Goal: Book appointment/travel/reservation

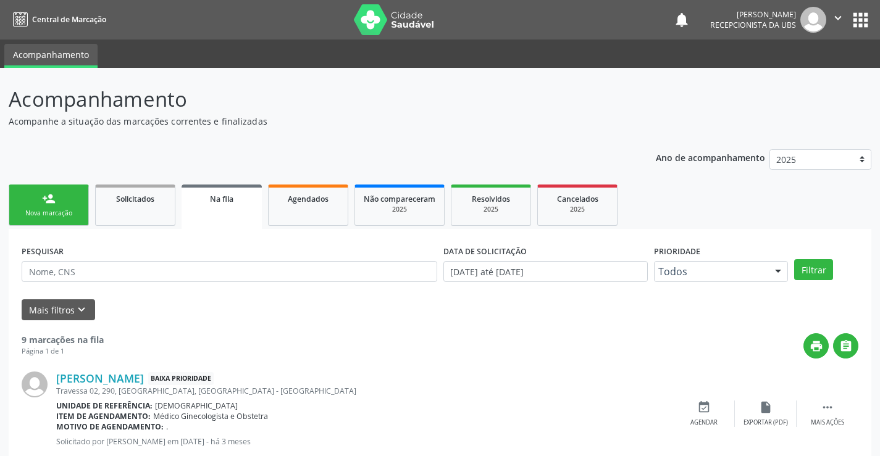
click at [71, 213] on div "Nova marcação" at bounding box center [49, 213] width 62 height 9
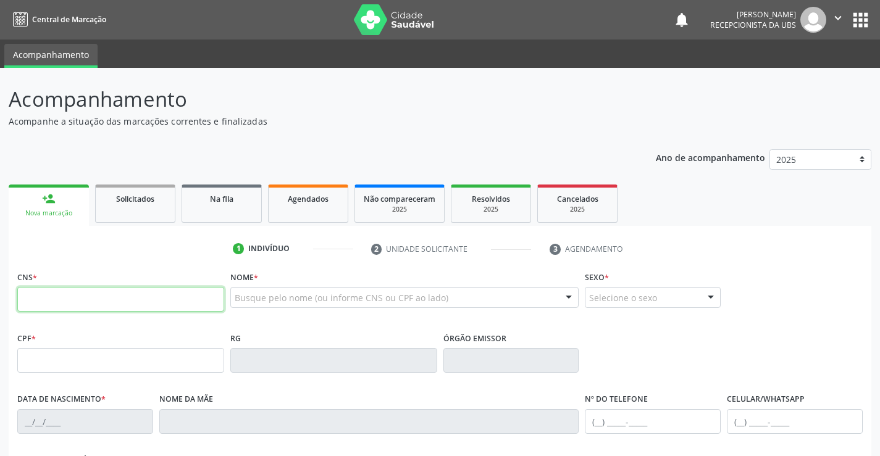
click at [65, 300] on input "text" at bounding box center [120, 299] width 207 height 25
type input "705 0026 5311 5455"
type input "160.768.404-71"
type input "[DATE]"
type input "[PERSON_NAME] das [PERSON_NAME]"
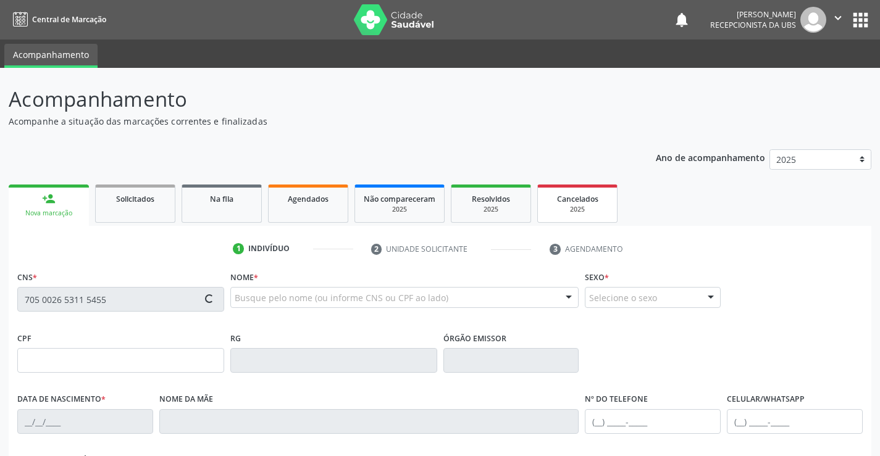
type input "[PHONE_NUMBER]"
type input "028.011.924-06"
type input "1012"
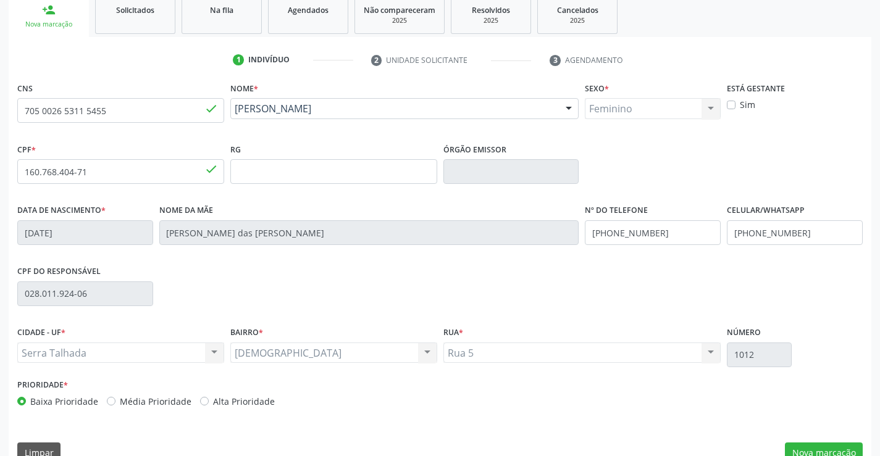
scroll to position [213, 0]
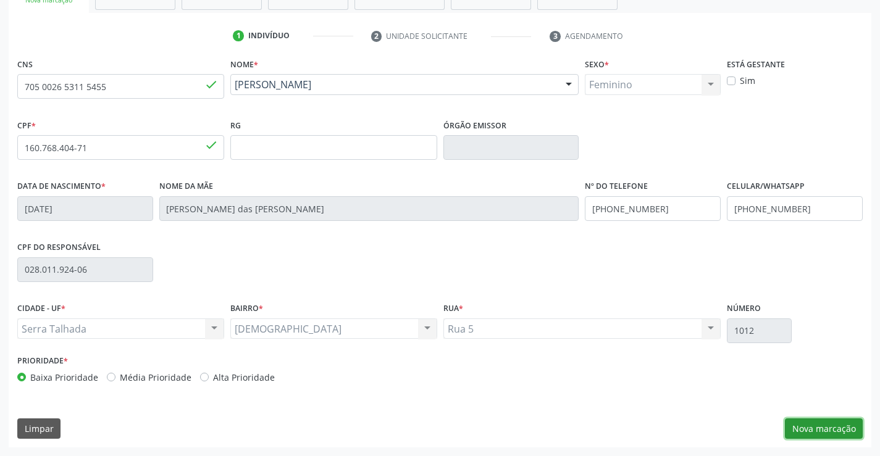
click at [810, 432] on button "Nova marcação" at bounding box center [824, 429] width 78 height 21
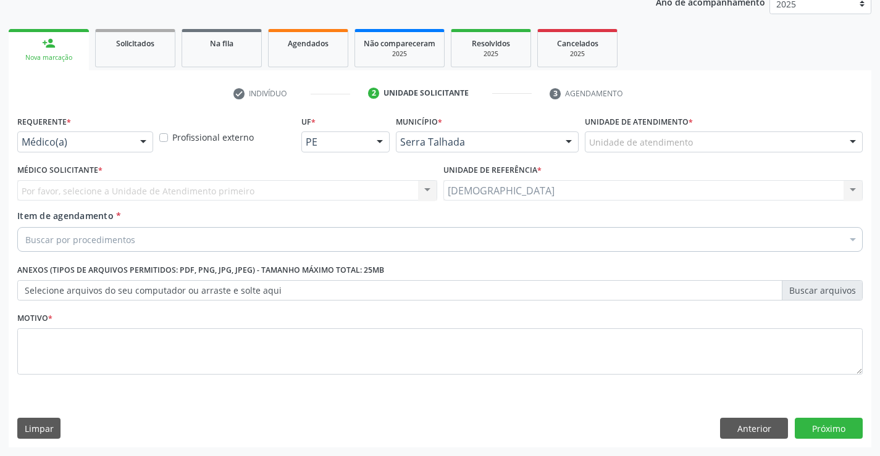
scroll to position [156, 0]
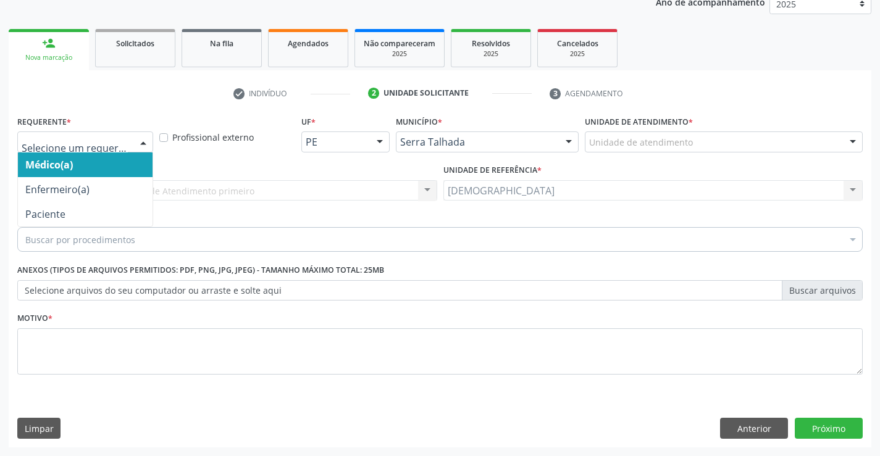
click at [143, 146] on div at bounding box center [143, 142] width 19 height 21
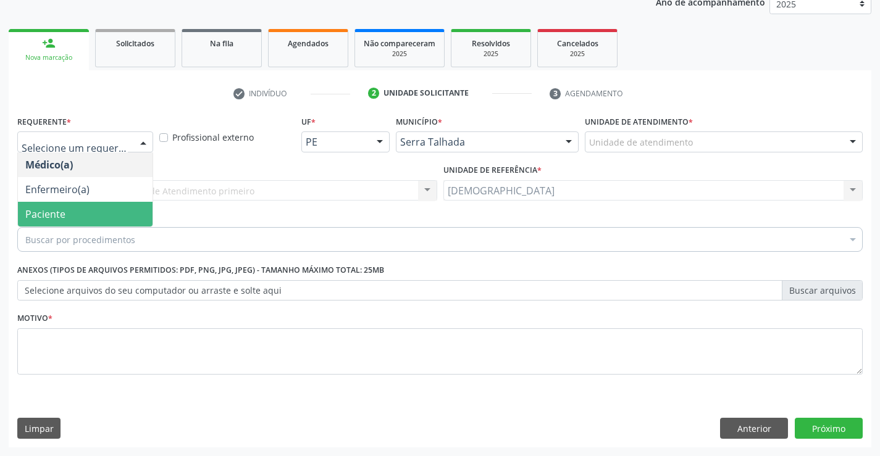
click at [124, 212] on span "Paciente" at bounding box center [85, 214] width 135 height 25
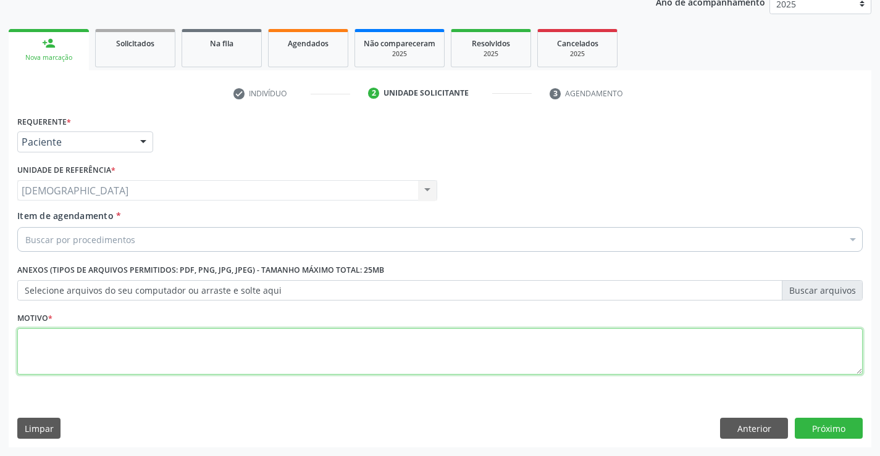
click at [104, 350] on textarea at bounding box center [439, 352] width 845 height 47
type textarea "."
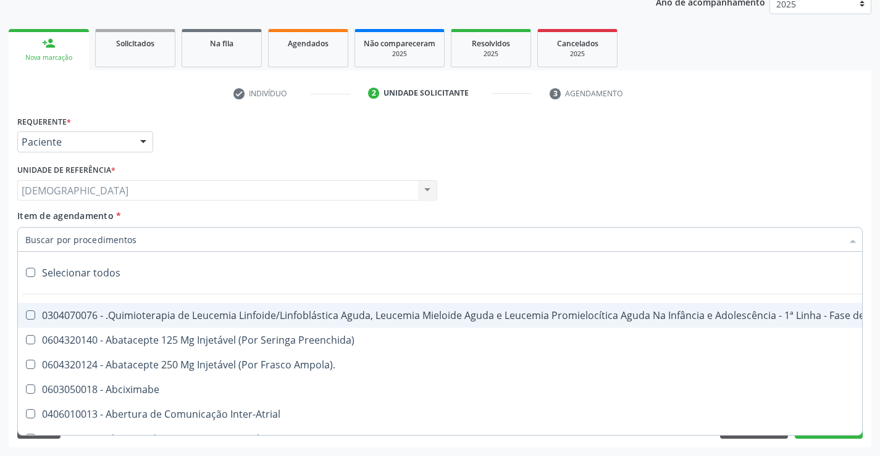
click at [137, 237] on div at bounding box center [439, 239] width 845 height 25
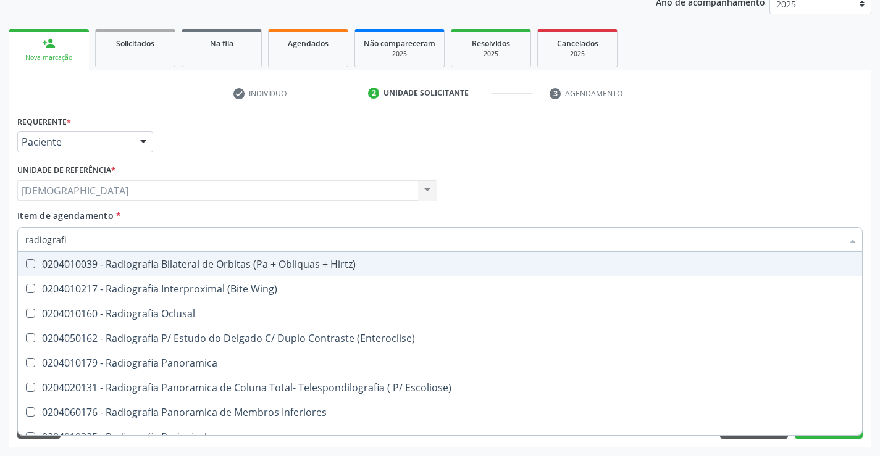
type input "radiografia"
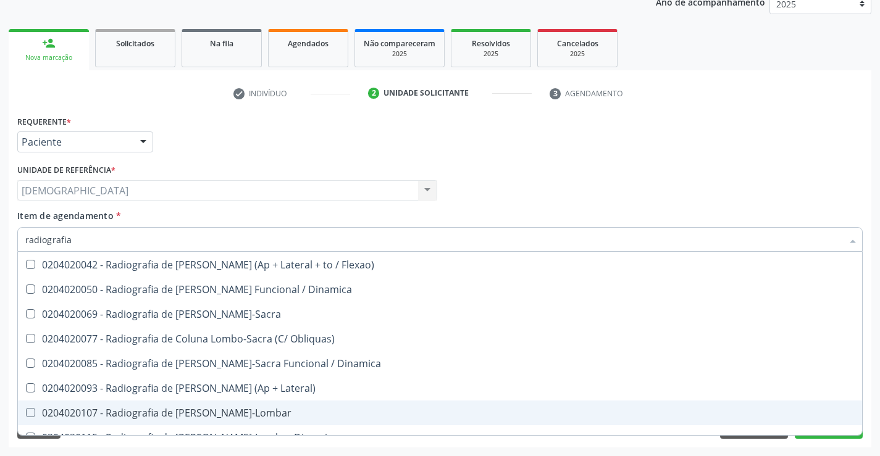
scroll to position [621, 0]
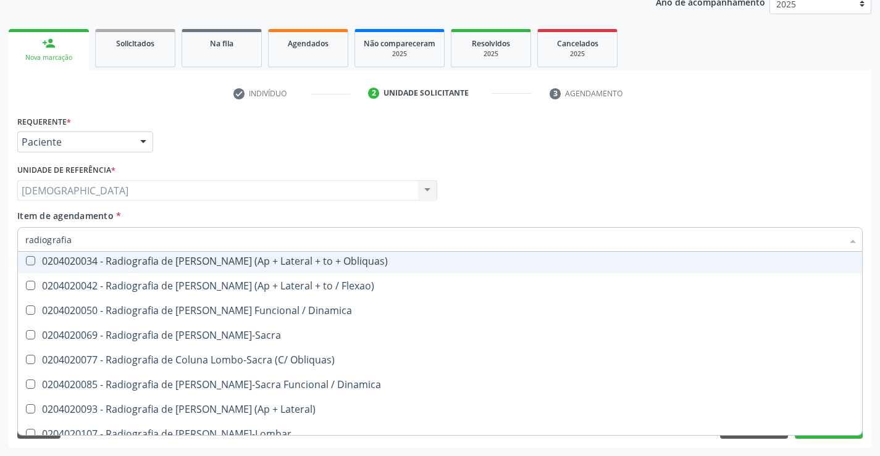
click at [288, 264] on div "0204020034 - Radiografia de [PERSON_NAME] (Ap + Lateral + to + Obliquas)" at bounding box center [439, 261] width 829 height 10
checkbox Obliquas\) "true"
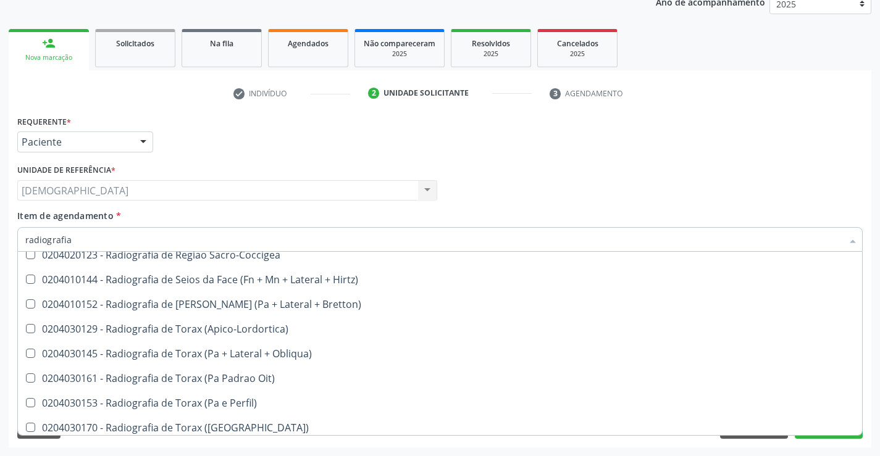
scroll to position [1561, 0]
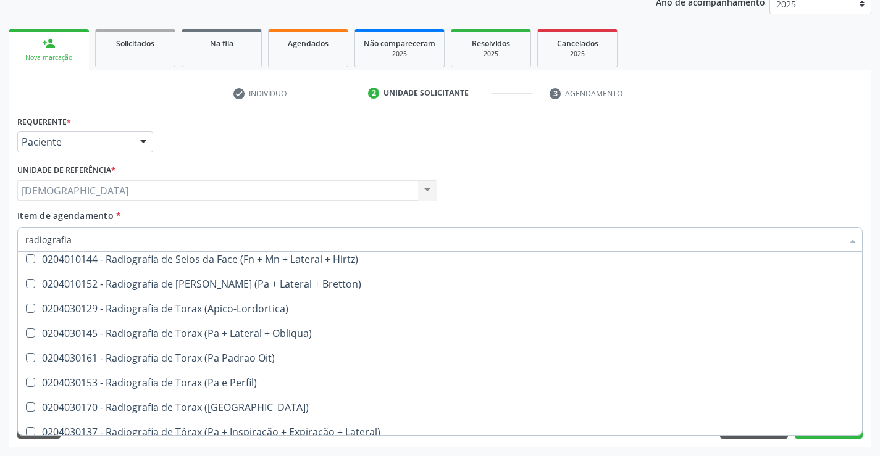
click at [871, 416] on div "Requerente * Paciente Médico(a) Enfermeiro(a) Paciente Nenhum resultado encontr…" at bounding box center [440, 279] width 863 height 335
checkbox Wing\) "true"
checkbox Obliquas\) "false"
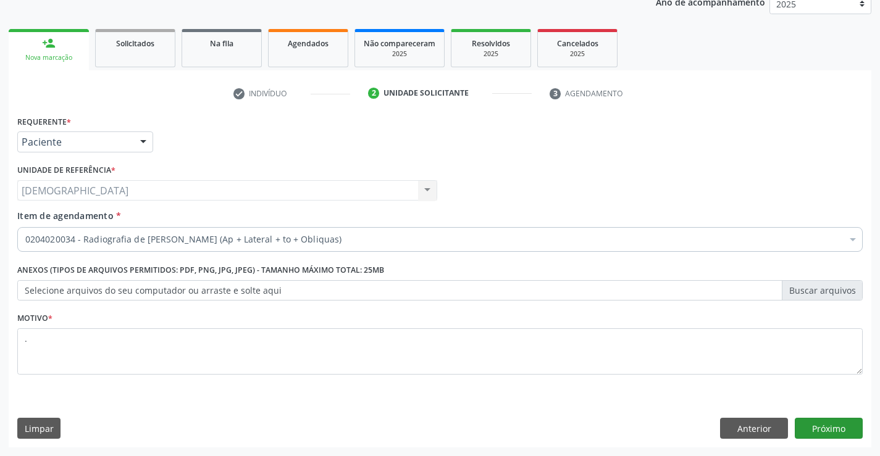
scroll to position [0, 0]
click at [824, 434] on button "Próximo" at bounding box center [829, 428] width 68 height 21
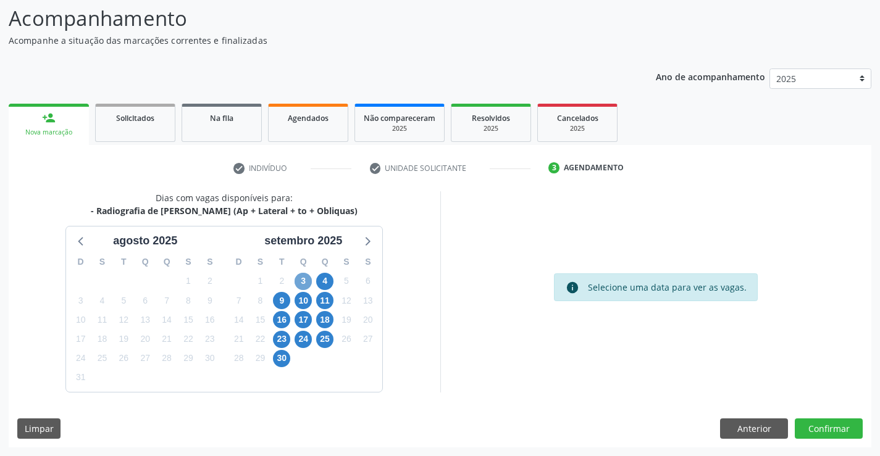
click at [301, 277] on span "3" at bounding box center [303, 281] width 17 height 17
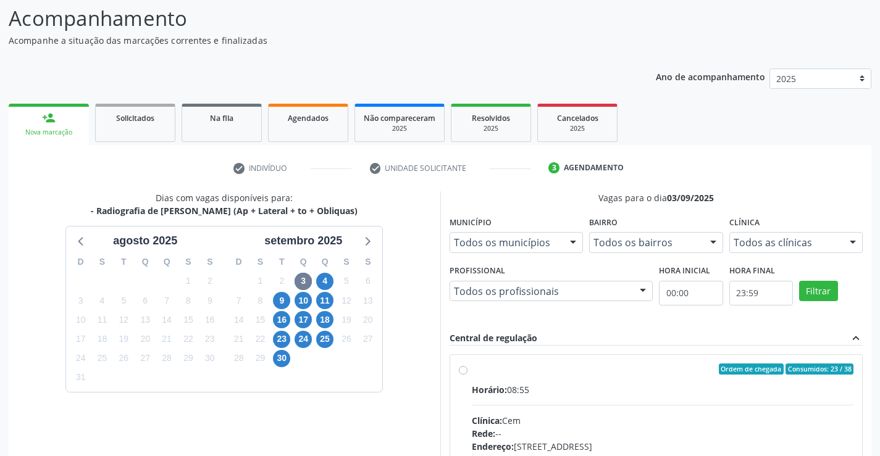
click at [468, 372] on div "Ordem de chegada Consumidos: 23 / 38 Horário: 08:55 Clínica: Cem Rede: -- Ender…" at bounding box center [656, 459] width 395 height 190
radio input "true"
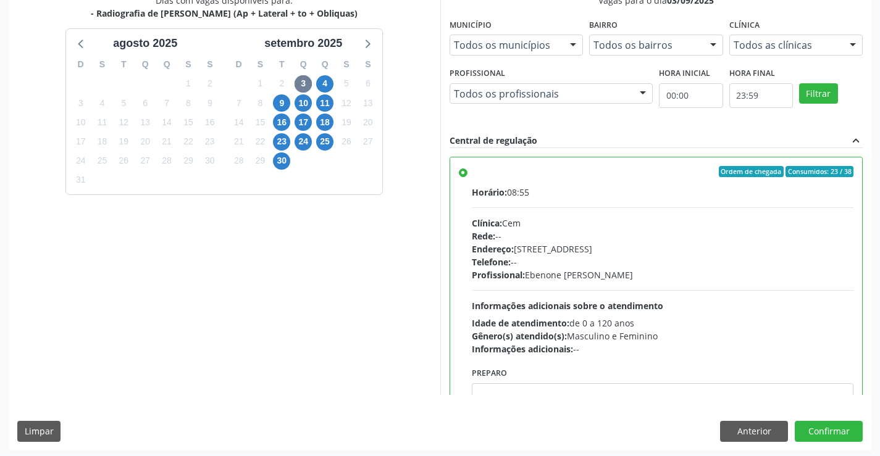
scroll to position [282, 0]
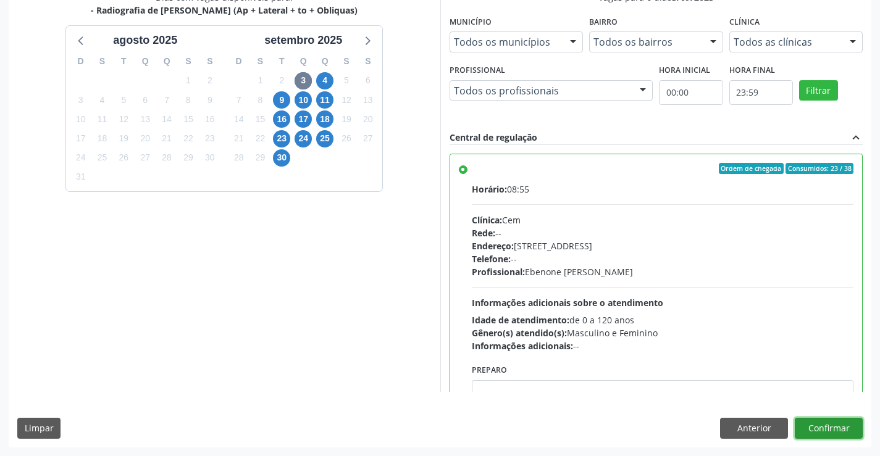
click at [821, 429] on button "Confirmar" at bounding box center [829, 428] width 68 height 21
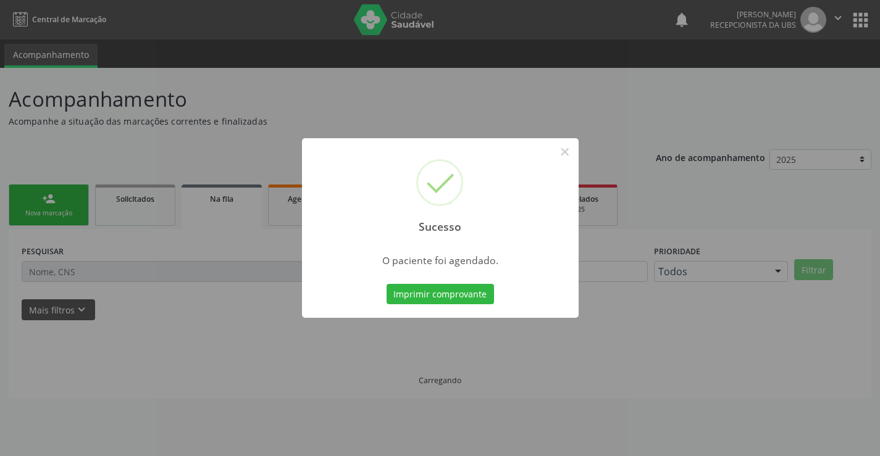
scroll to position [0, 0]
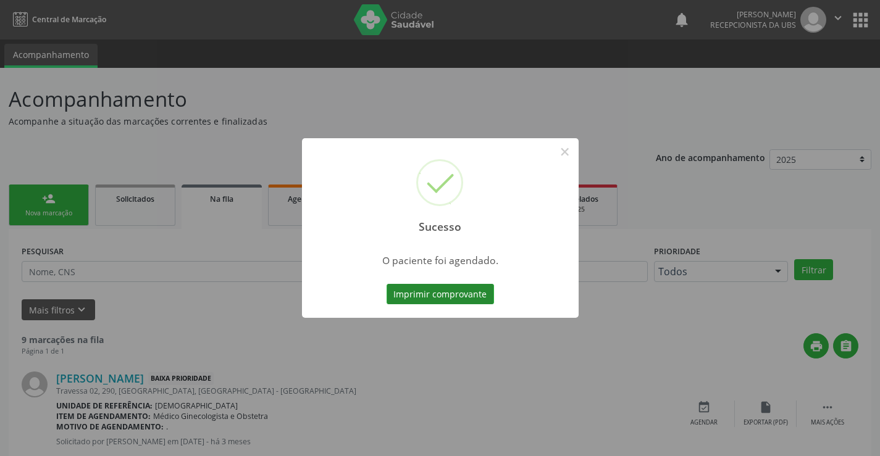
click at [480, 298] on button "Imprimir comprovante" at bounding box center [440, 294] width 107 height 21
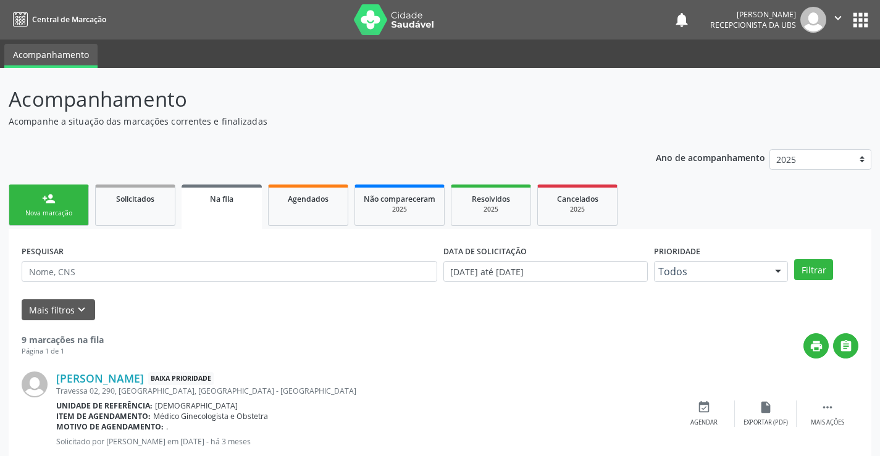
click at [61, 202] on link "person_add Nova marcação" at bounding box center [49, 205] width 80 height 41
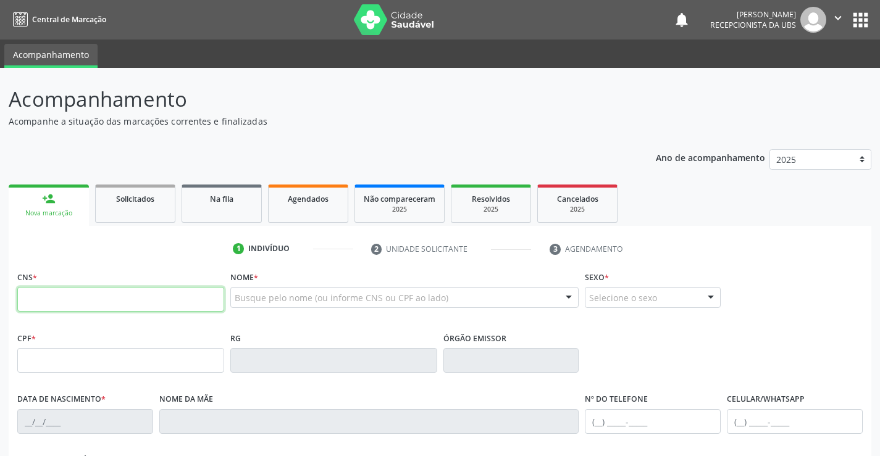
click at [126, 304] on input "text" at bounding box center [120, 299] width 207 height 25
type input "898 0041 1417 7576"
type input "156.180.184-46"
type input "[DATE]"
type input "[PERSON_NAME]"
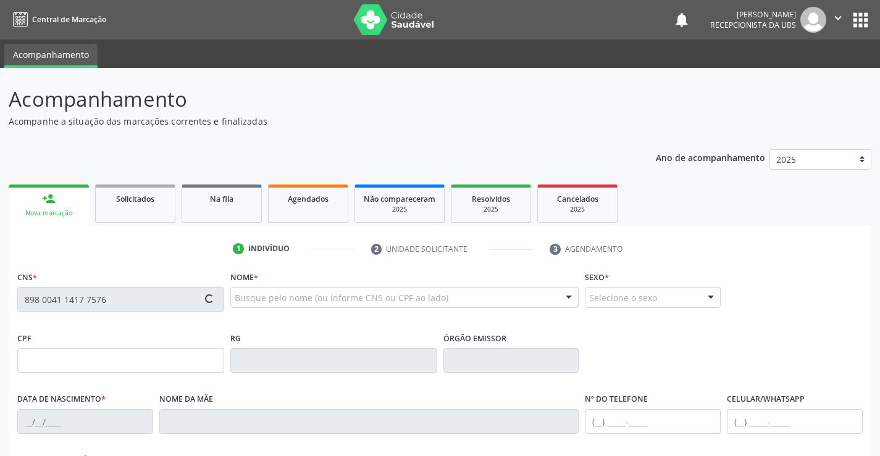
type input "[PHONE_NUMBER]"
type input "579"
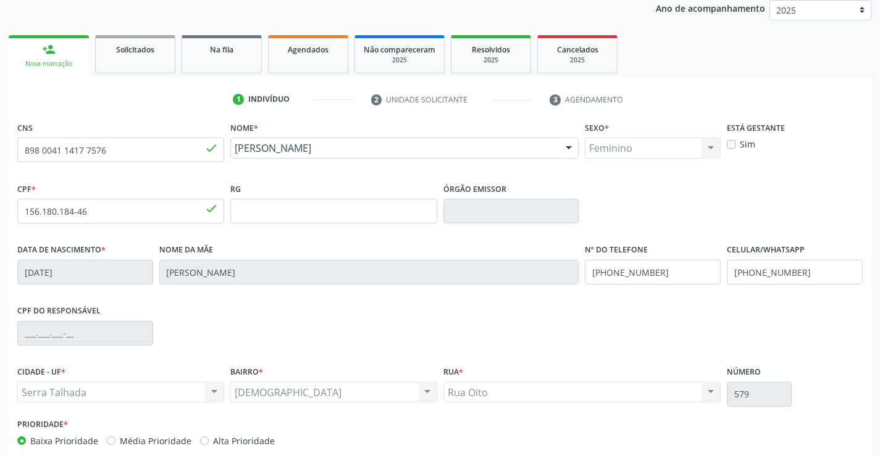
scroll to position [213, 0]
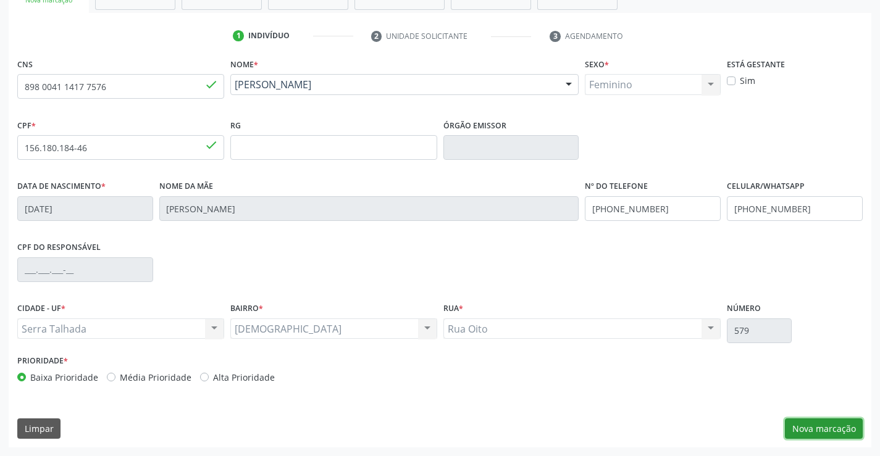
click at [823, 430] on button "Nova marcação" at bounding box center [824, 429] width 78 height 21
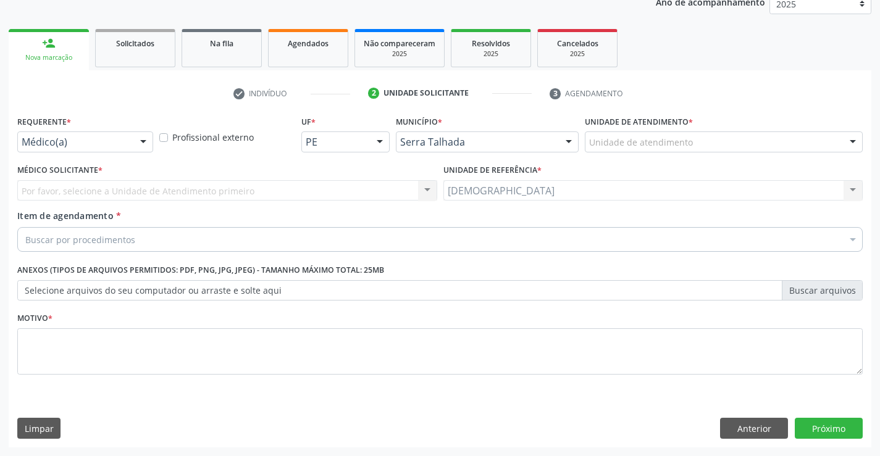
scroll to position [156, 0]
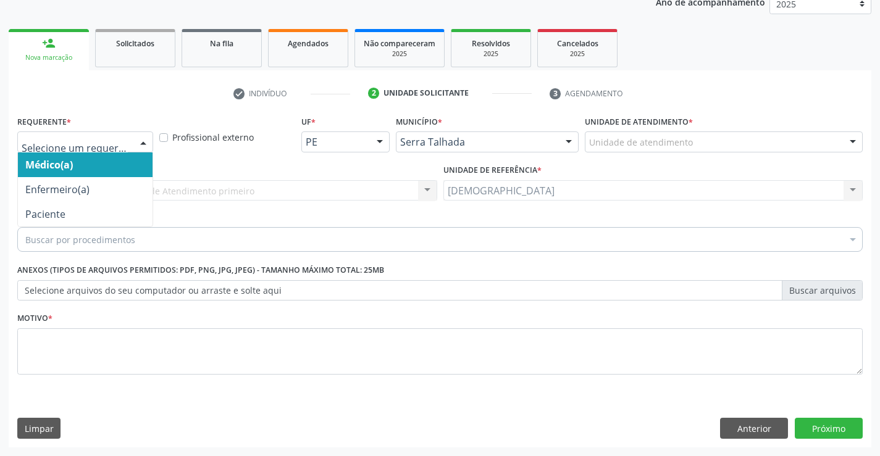
click at [142, 139] on div at bounding box center [143, 142] width 19 height 21
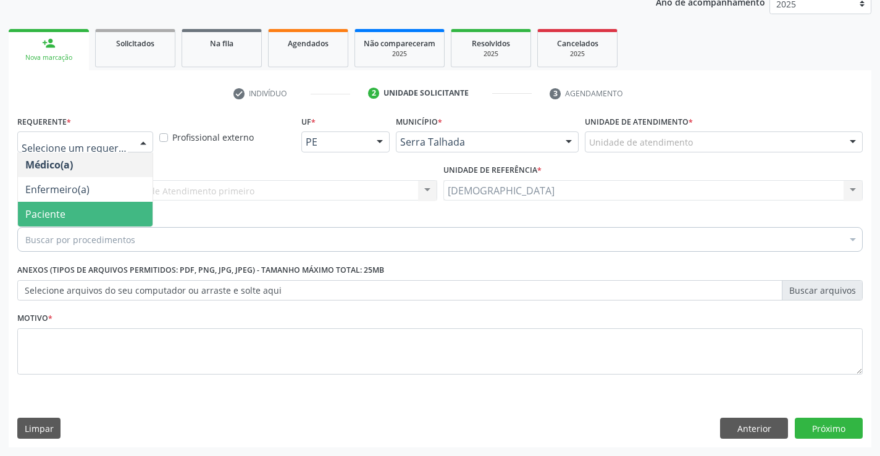
click at [59, 209] on span "Paciente" at bounding box center [45, 214] width 40 height 14
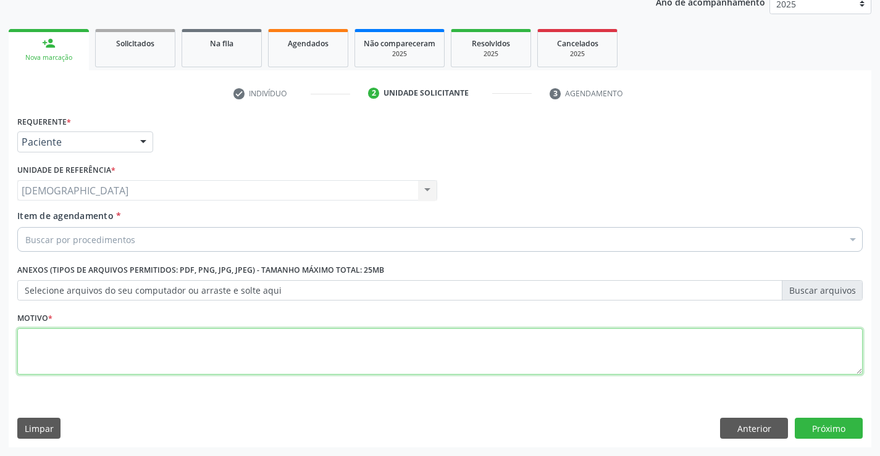
click at [35, 342] on textarea at bounding box center [439, 352] width 845 height 47
type textarea "."
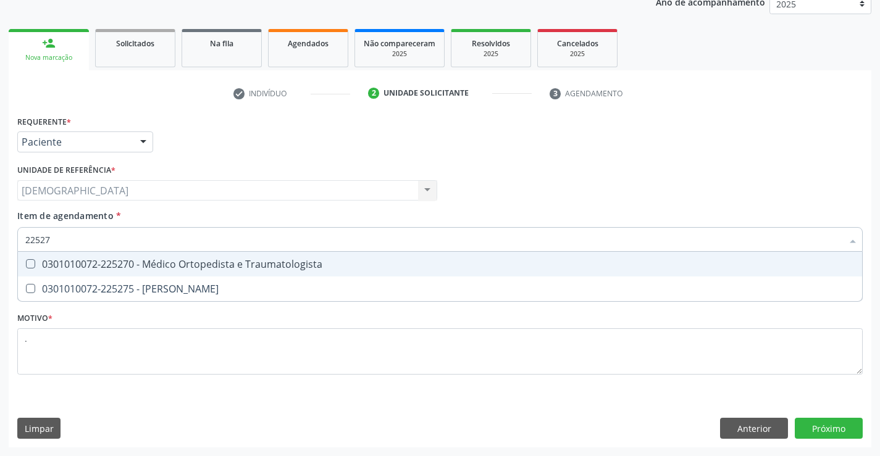
type input "225270"
click at [42, 260] on div "0301010072-225270 - Médico Ortopedista e Traumatologista" at bounding box center [439, 264] width 829 height 10
checkbox Traumatologista "true"
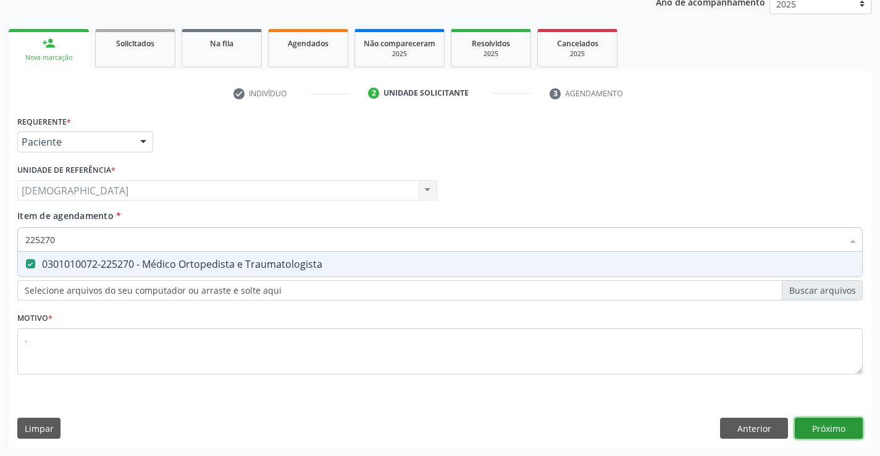
click at [829, 424] on div "Requerente * Paciente Médico(a) Enfermeiro(a) Paciente Nenhum resultado encontr…" at bounding box center [440, 279] width 863 height 335
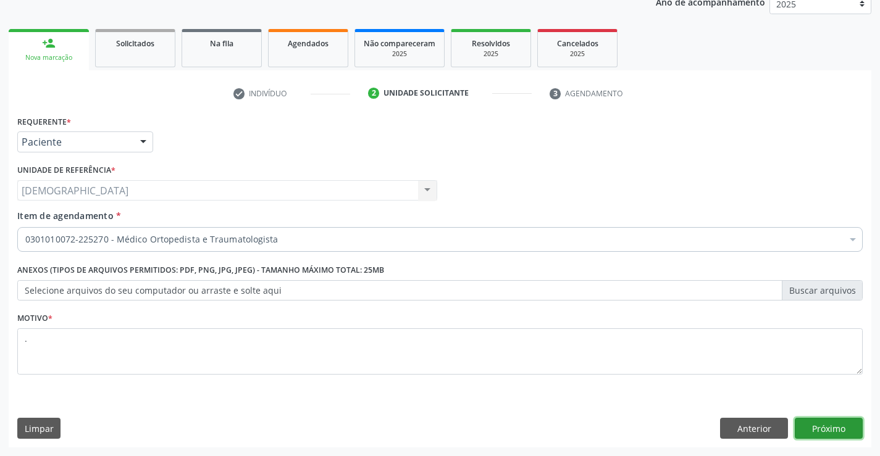
click at [821, 423] on button "Próximo" at bounding box center [829, 428] width 68 height 21
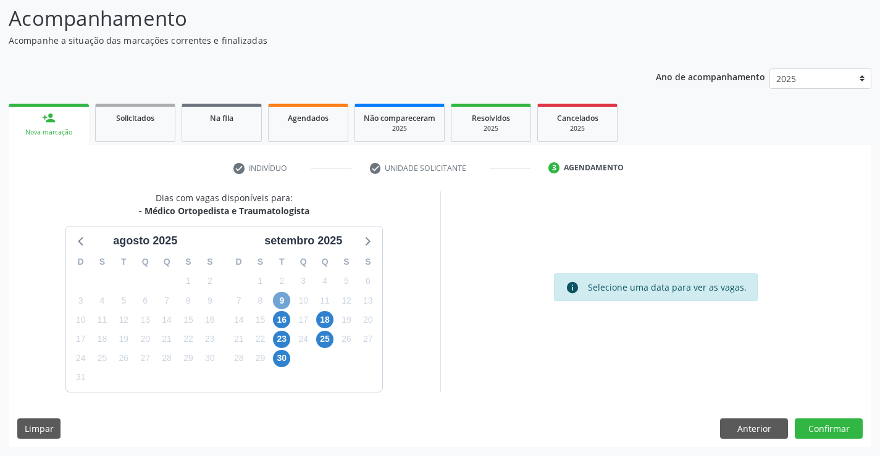
click at [283, 301] on span "9" at bounding box center [281, 300] width 17 height 17
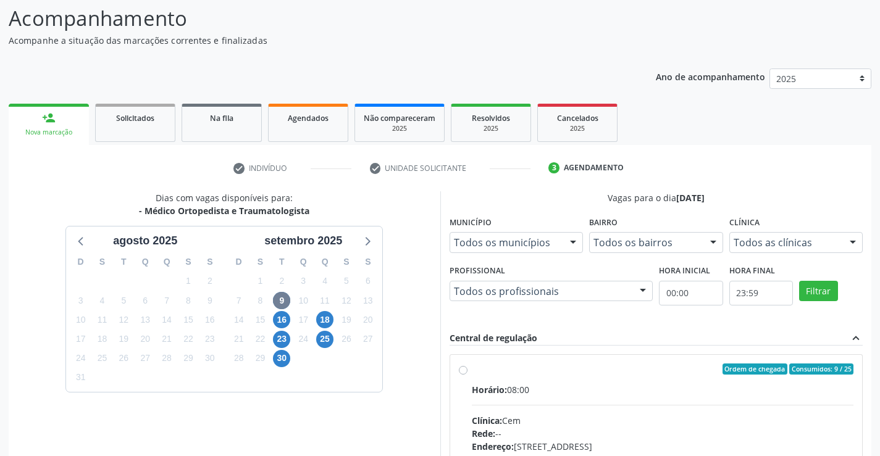
click at [472, 372] on label "Ordem de chegada Consumidos: 9 / 25 Horário: 08:00 Clínica: Cem Rede: -- Endere…" at bounding box center [663, 459] width 382 height 190
click at [463, 372] on input "Ordem de chegada Consumidos: 9 / 25 Horário: 08:00 Clínica: Cem Rede: -- Endere…" at bounding box center [463, 369] width 9 height 11
radio input "true"
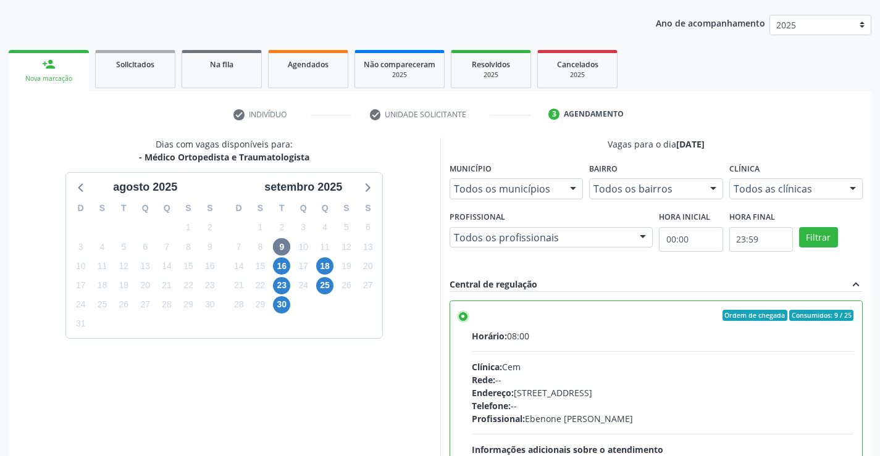
scroll to position [282, 0]
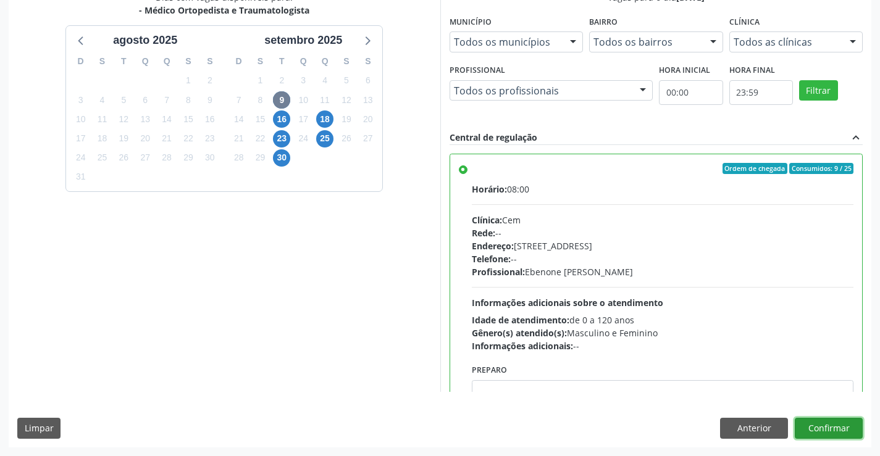
click at [840, 431] on button "Confirmar" at bounding box center [829, 428] width 68 height 21
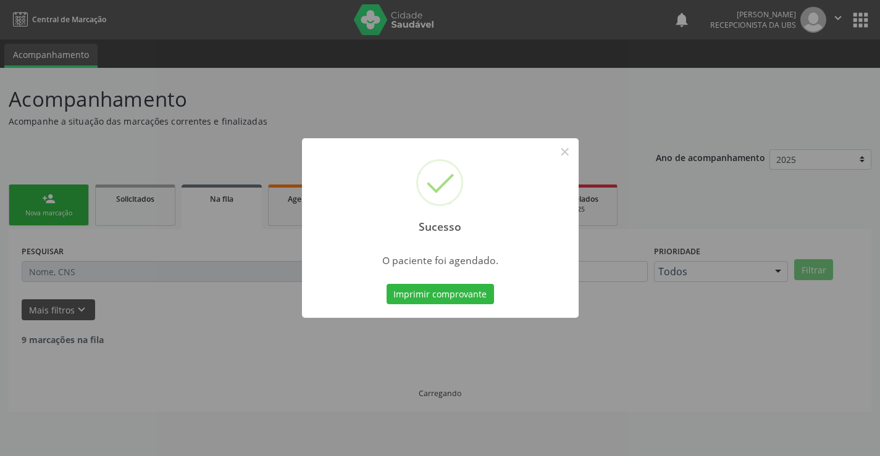
scroll to position [0, 0]
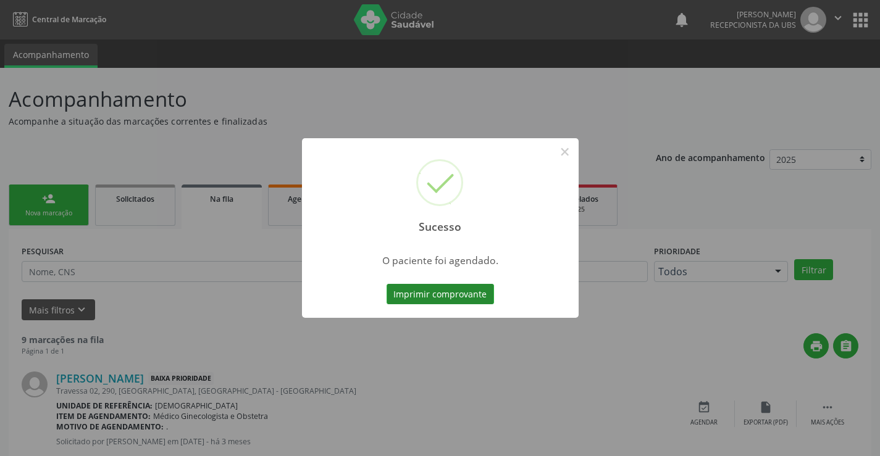
click at [441, 291] on button "Imprimir comprovante" at bounding box center [440, 294] width 107 height 21
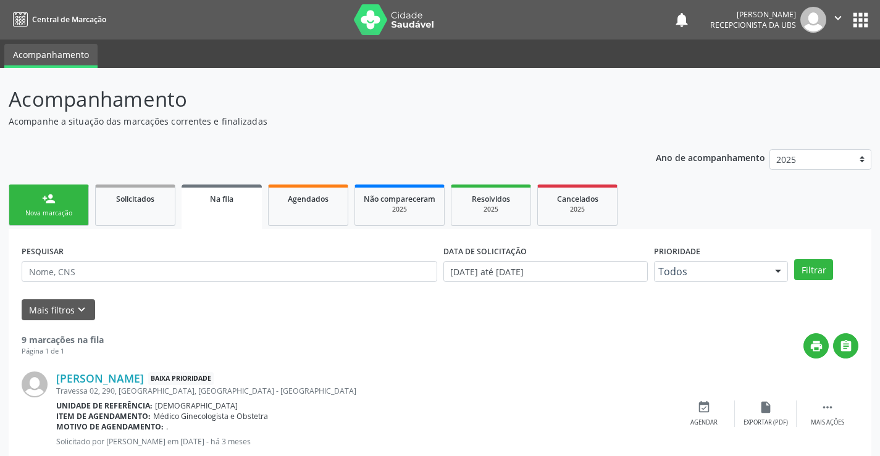
click at [845, 17] on button "" at bounding box center [837, 20] width 23 height 26
click at [812, 80] on link "Sair" at bounding box center [806, 75] width 85 height 17
